Goal: Navigation & Orientation: Find specific page/section

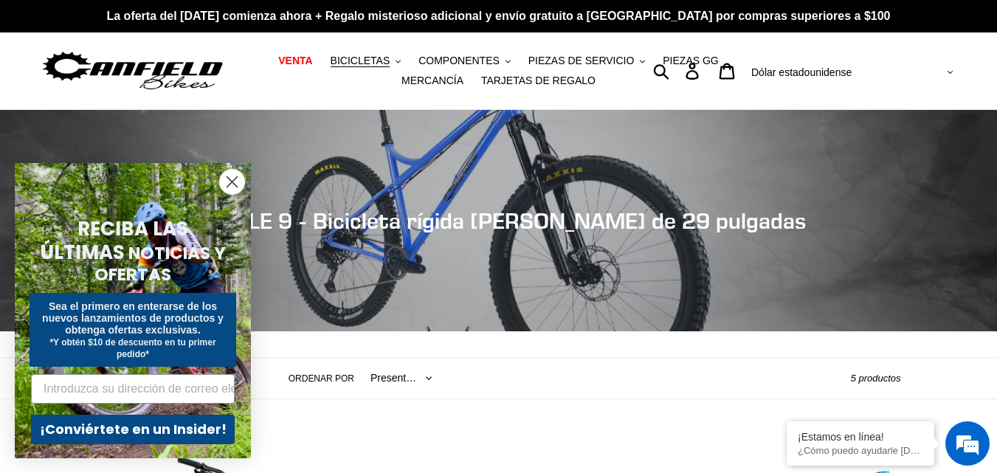
drag, startPoint x: 232, startPoint y: 180, endPoint x: 240, endPoint y: 202, distance: 23.3
click at [232, 180] on circle "Cerrar diálogo" at bounding box center [232, 182] width 24 height 24
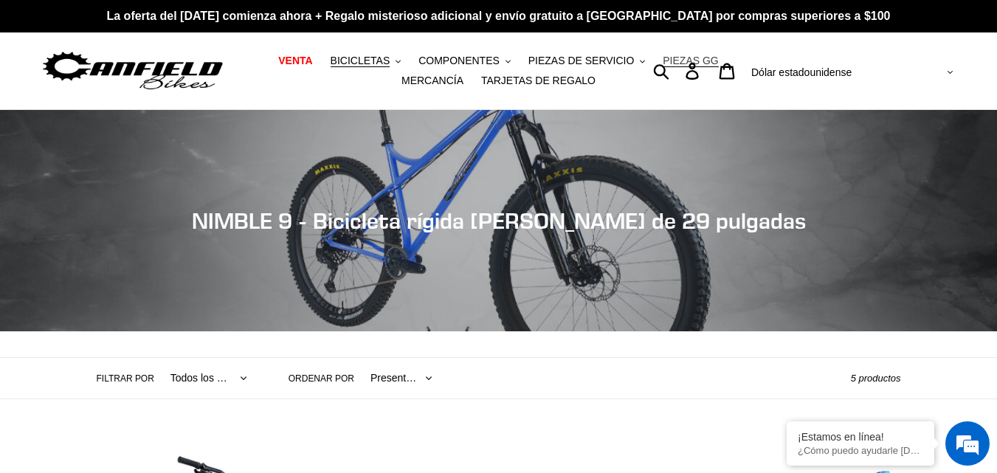
click at [669, 64] on font "PIEZAS GG" at bounding box center [690, 61] width 55 height 12
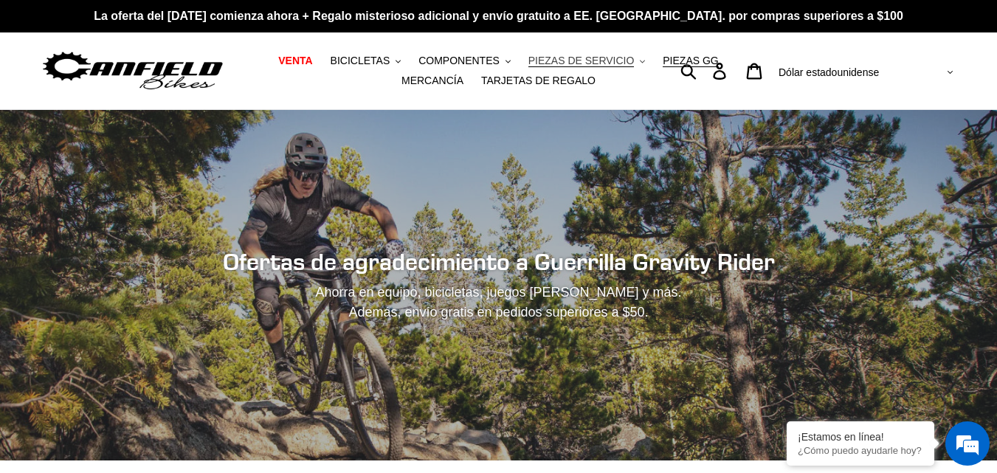
click at [577, 61] on font "PIEZAS DE SERVICIO" at bounding box center [581, 61] width 106 height 12
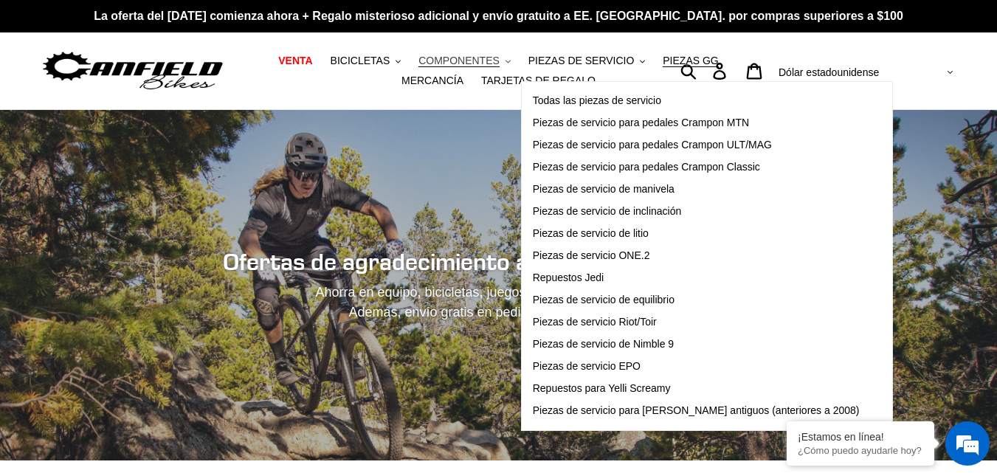
click at [486, 62] on font "COMPONENTES" at bounding box center [458, 61] width 81 height 12
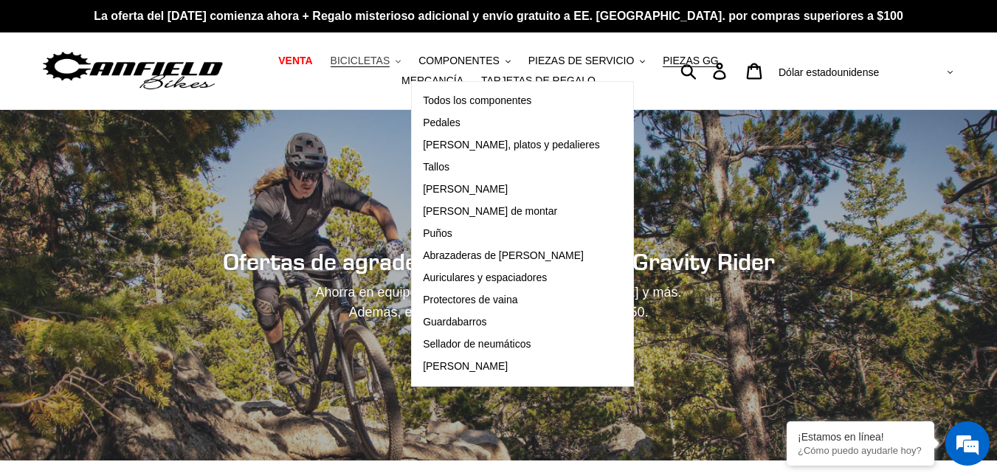
click at [390, 59] on font "BICICLETAS" at bounding box center [361, 61] width 60 height 12
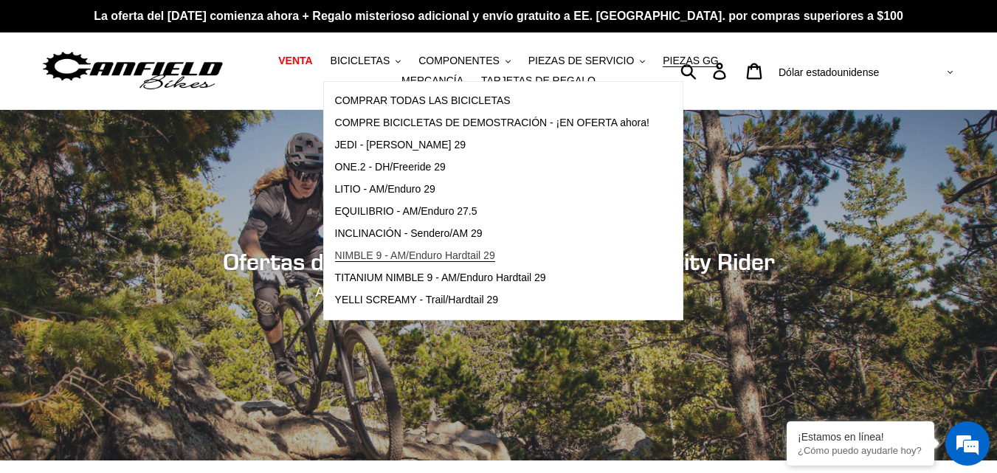
click at [404, 253] on font "NIMBLE 9 - AM/Enduro Hardtail 29" at bounding box center [415, 255] width 160 height 12
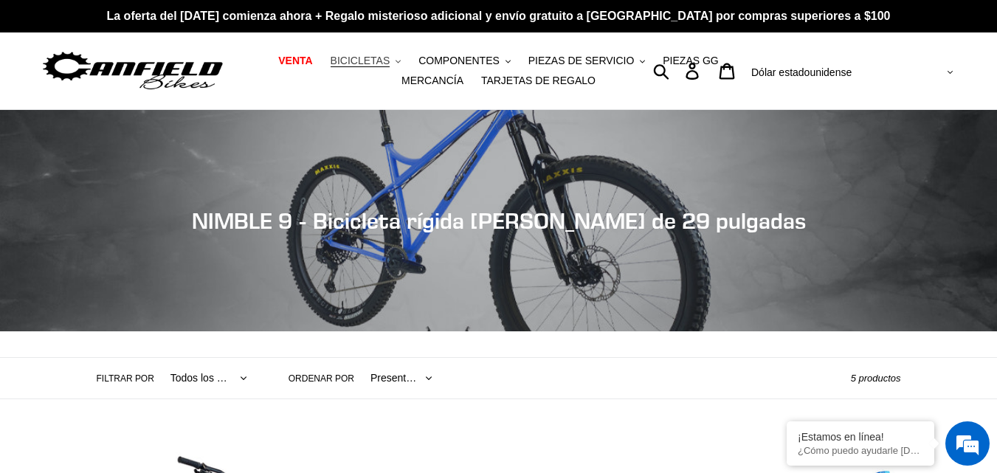
click at [384, 65] on font "BICICLETAS" at bounding box center [361, 61] width 60 height 12
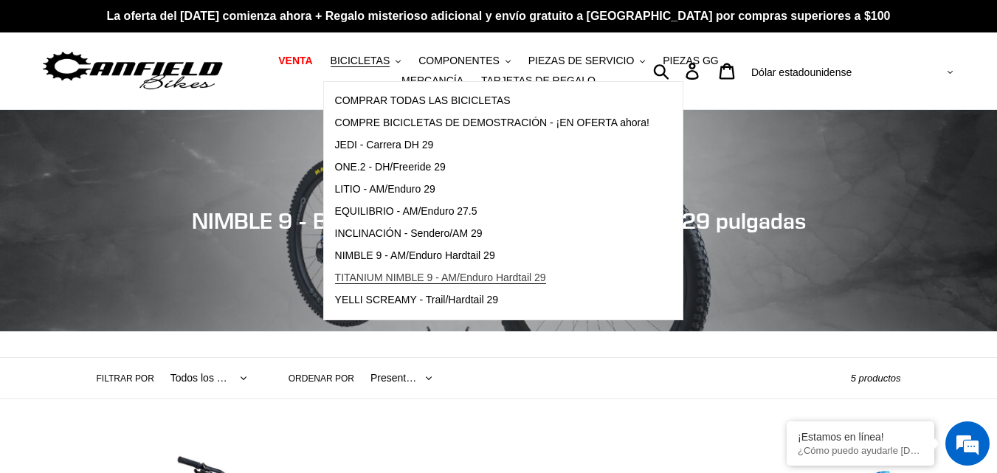
click at [392, 278] on font "TITANIUM NIMBLE 9 - AM/Enduro Hardtail 29" at bounding box center [440, 278] width 211 height 12
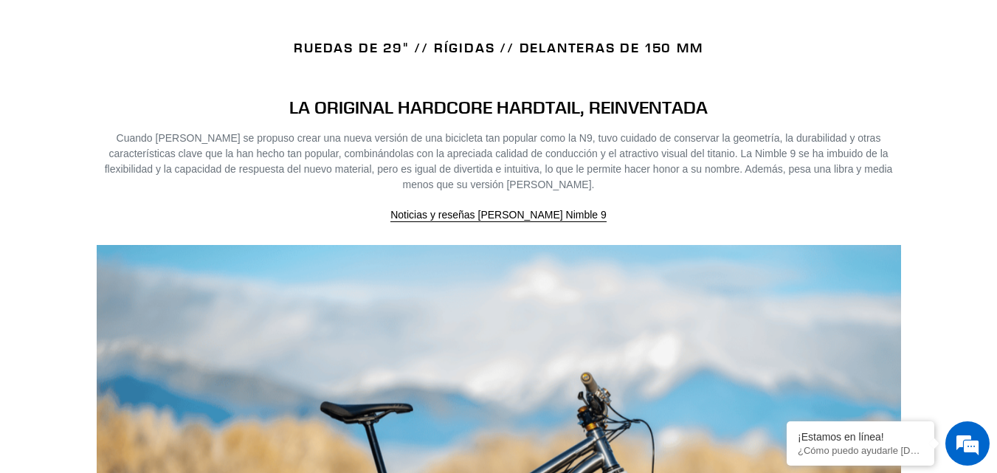
scroll to position [1328, 0]
